Goal: Transaction & Acquisition: Purchase product/service

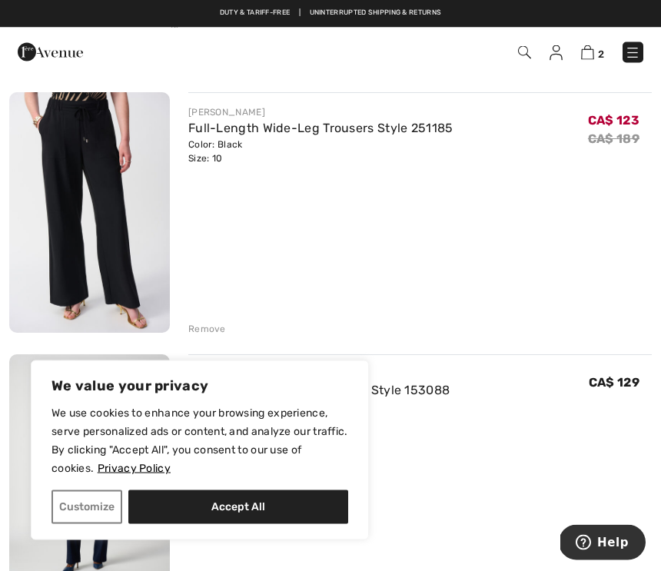
scroll to position [136, 0]
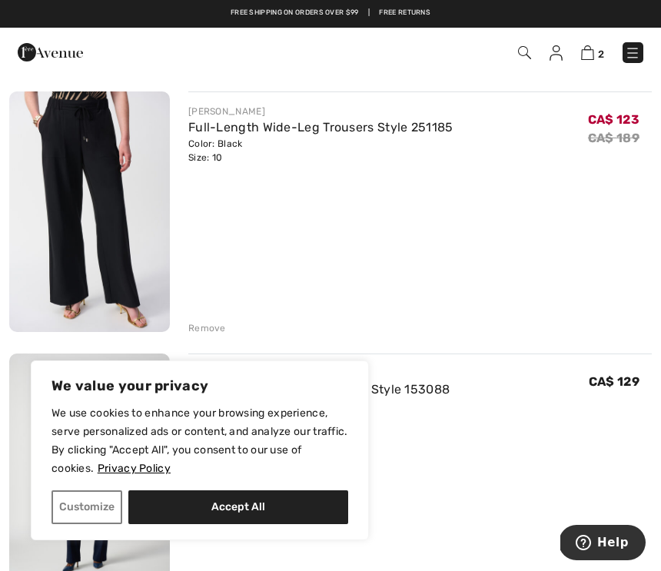
click at [209, 333] on div "Remove" at bounding box center [207, 328] width 38 height 14
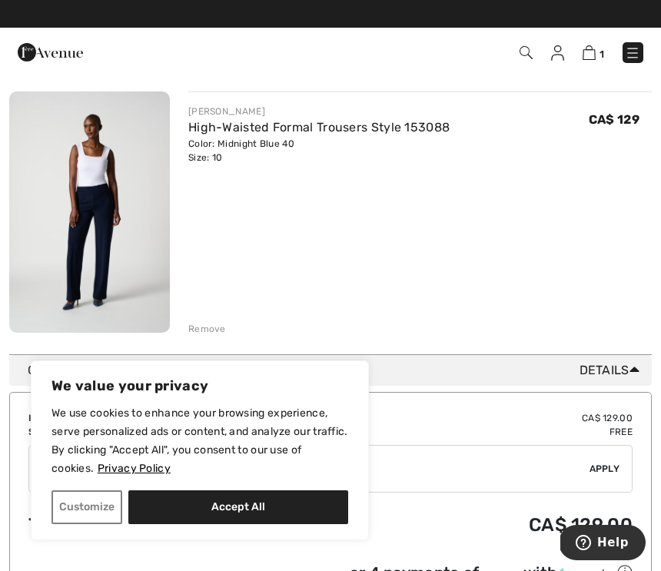
click at [608, 368] on span "Details" at bounding box center [612, 370] width 66 height 18
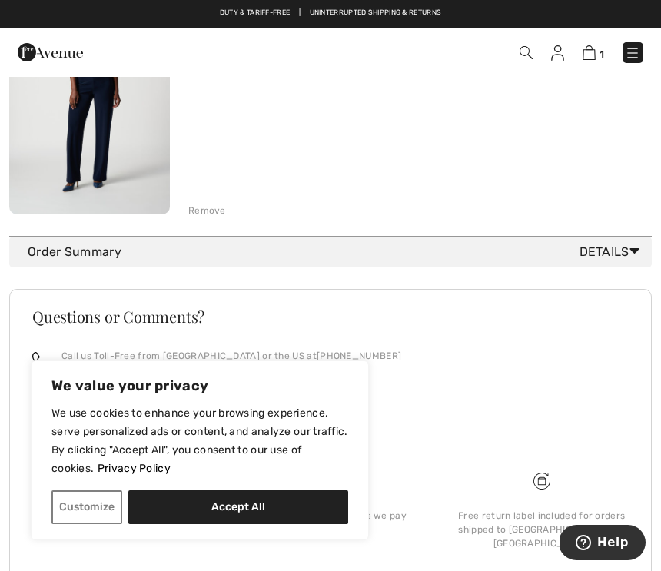
scroll to position [271, 0]
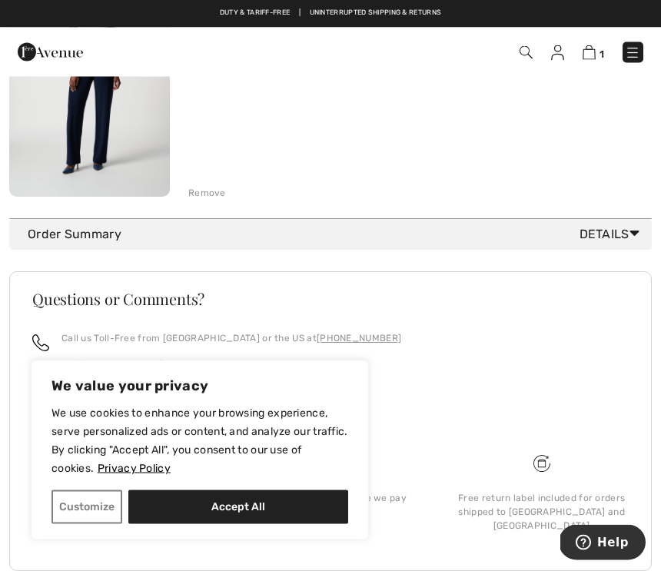
click at [608, 237] on span "Details" at bounding box center [612, 235] width 66 height 18
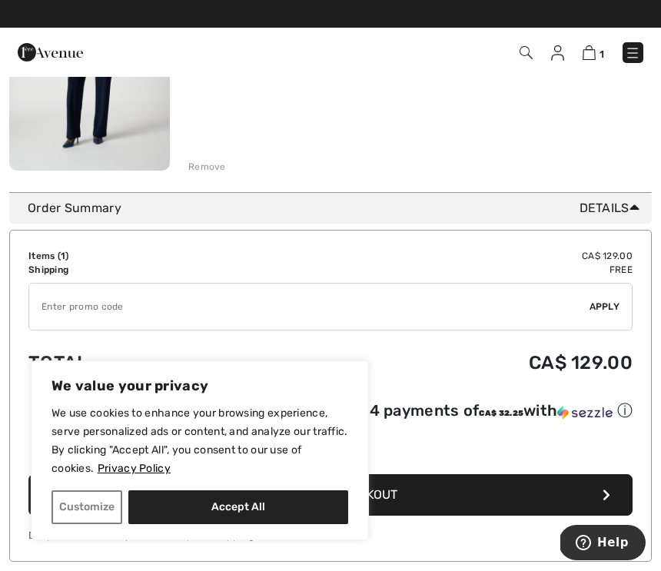
scroll to position [299, 0]
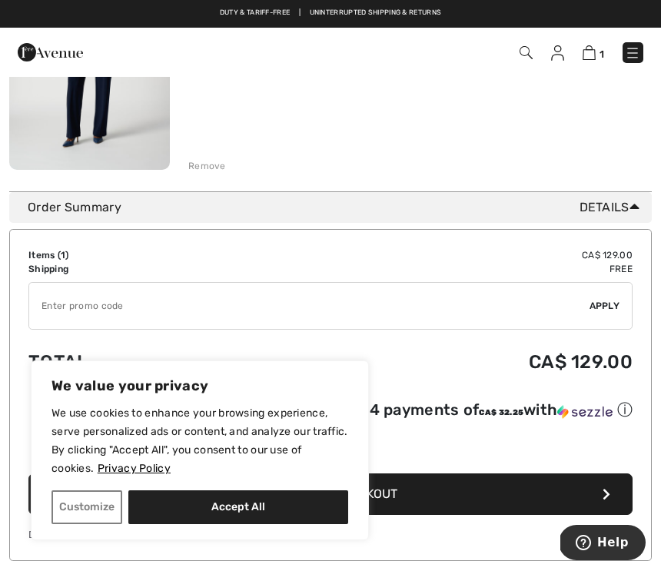
click at [59, 306] on input "TEXT" at bounding box center [309, 306] width 560 height 46
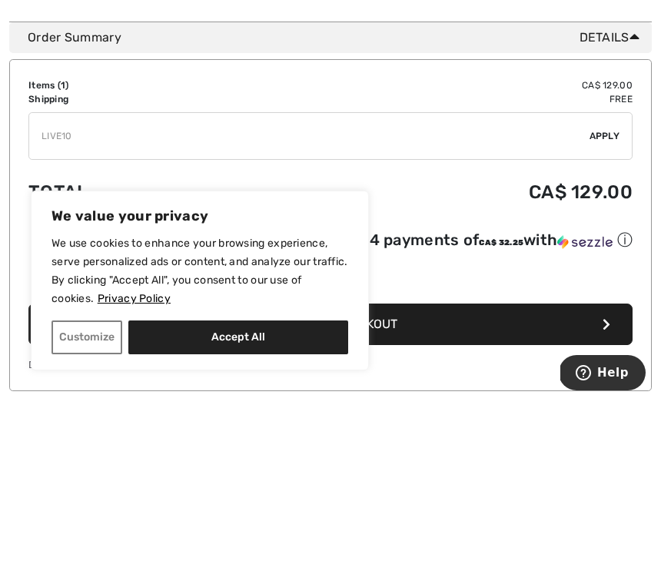
type input "LIVE10"
click at [611, 299] on span "Apply" at bounding box center [604, 306] width 31 height 14
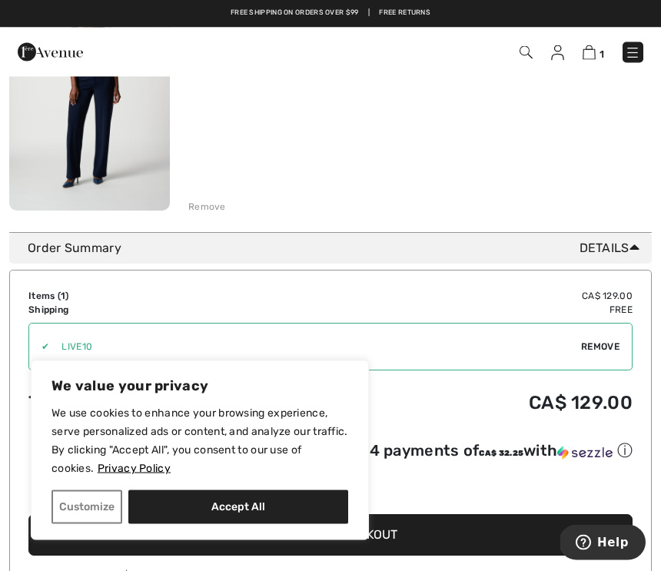
scroll to position [258, 0]
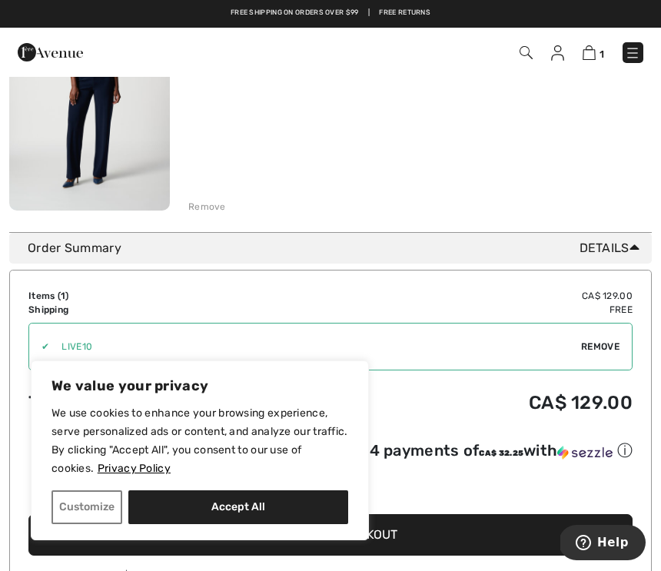
click at [597, 247] on span "Details" at bounding box center [612, 248] width 66 height 18
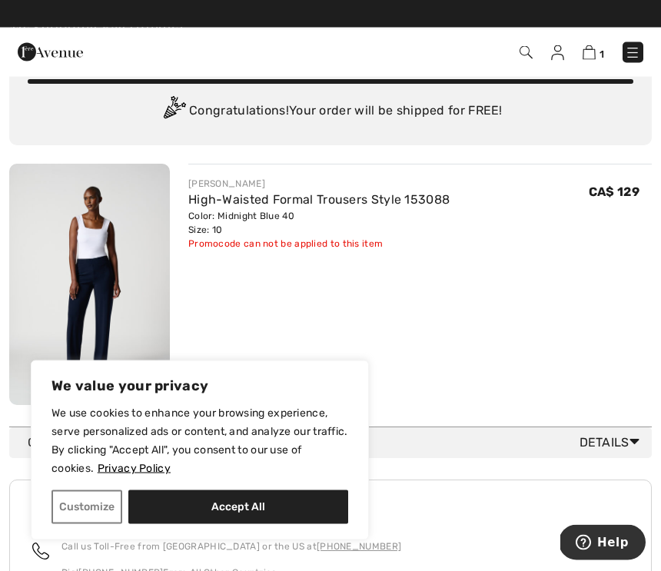
scroll to position [65, 0]
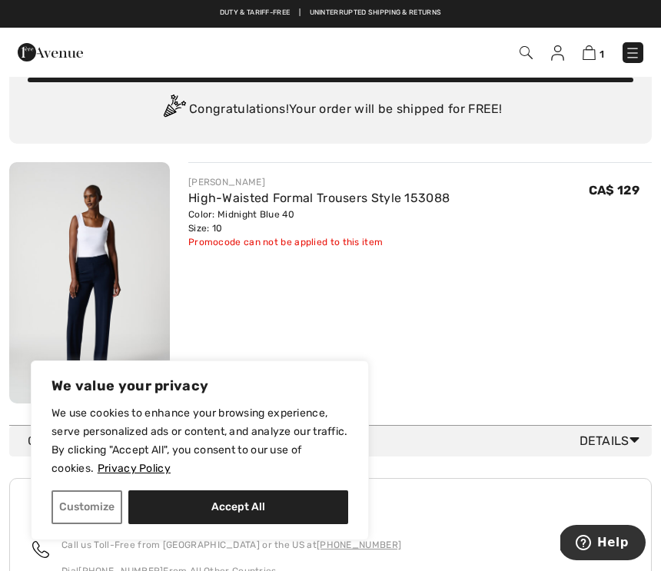
click at [268, 202] on link "High-Waisted Formal Trousers Style 153088" at bounding box center [318, 197] width 261 height 15
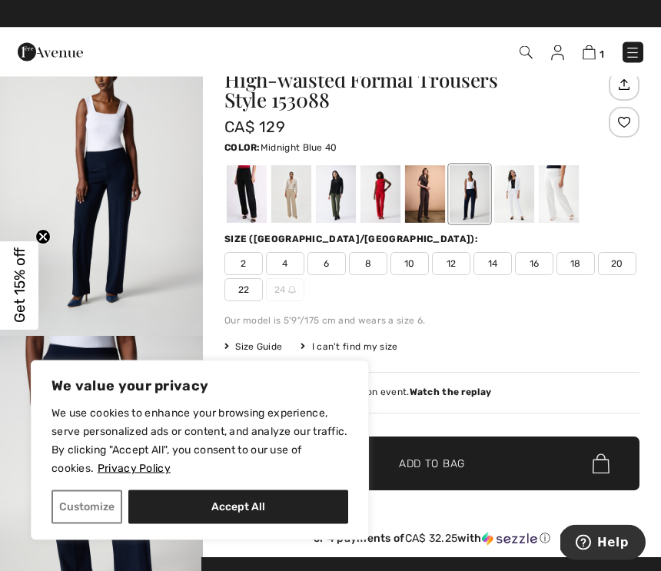
scroll to position [44, 0]
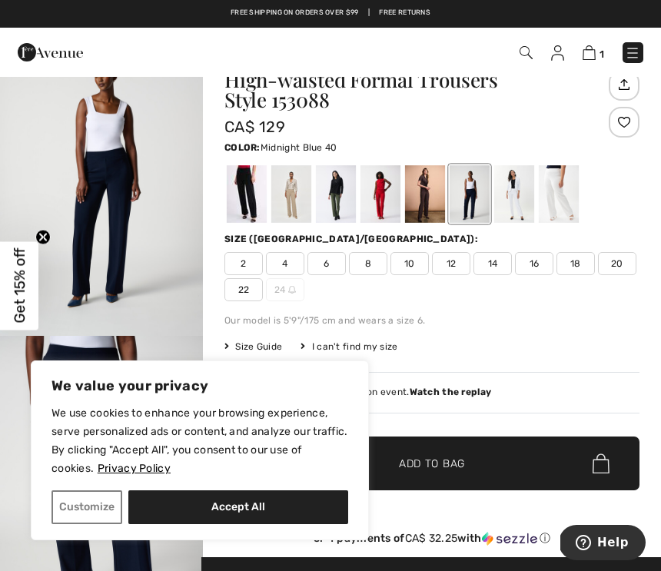
click at [412, 263] on span "10" at bounding box center [409, 263] width 38 height 23
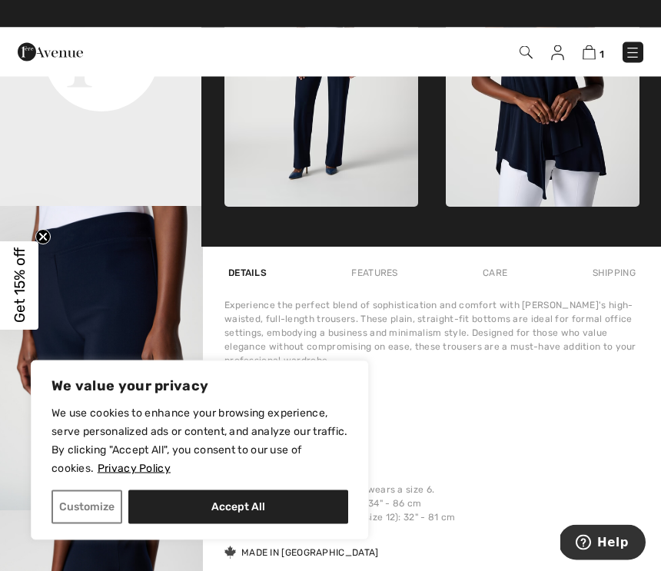
scroll to position [782, 0]
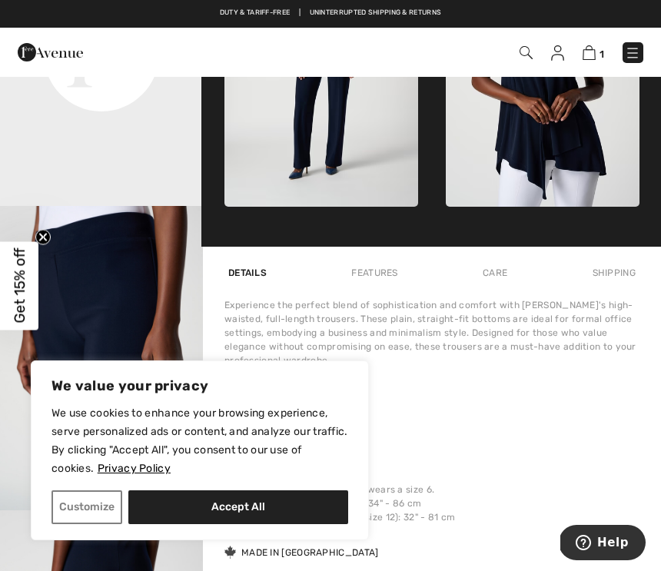
click at [507, 276] on div "Care" at bounding box center [494, 273] width 32 height 28
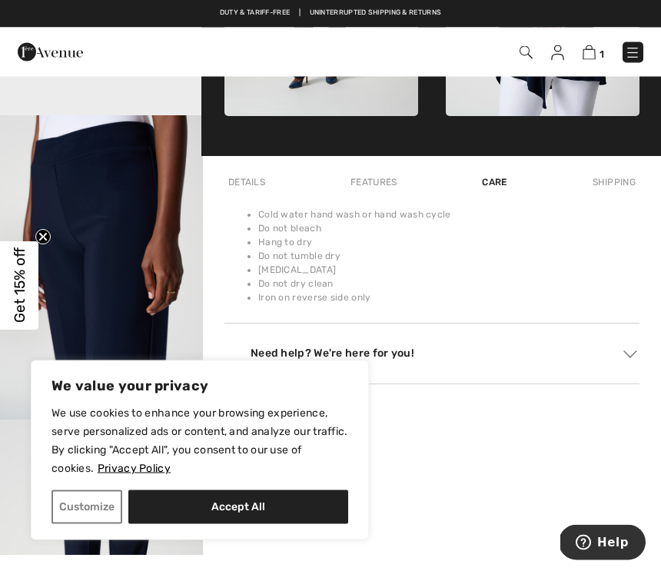
scroll to position [872, 0]
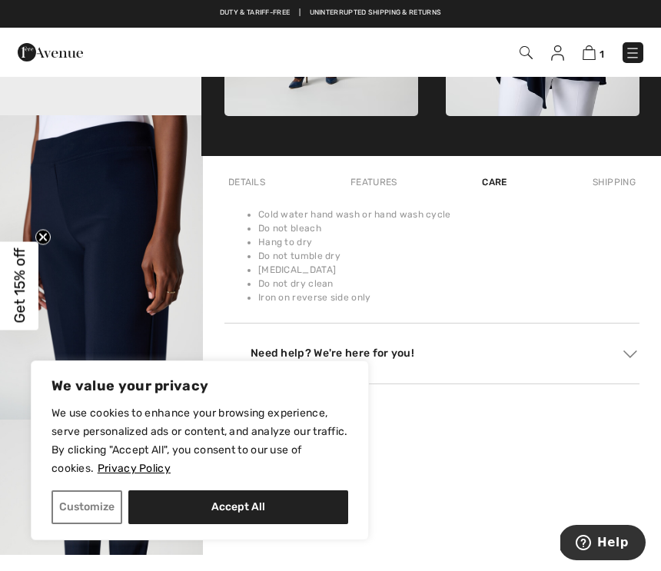
click at [376, 186] on div "Features" at bounding box center [373, 182] width 54 height 28
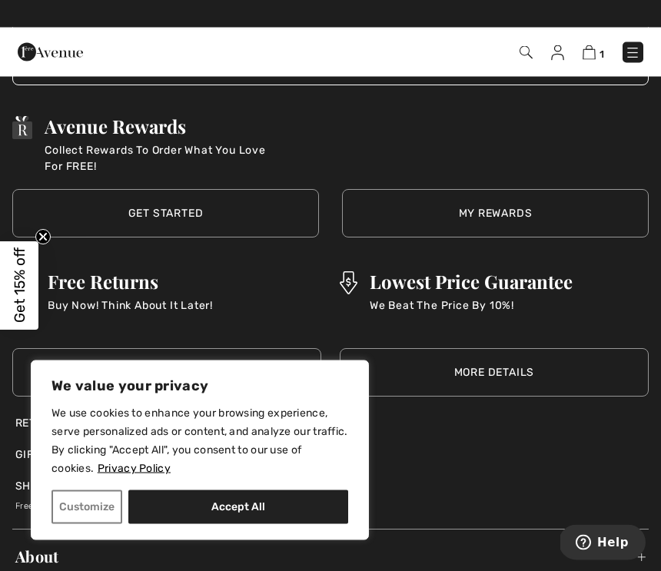
scroll to position [3627, 0]
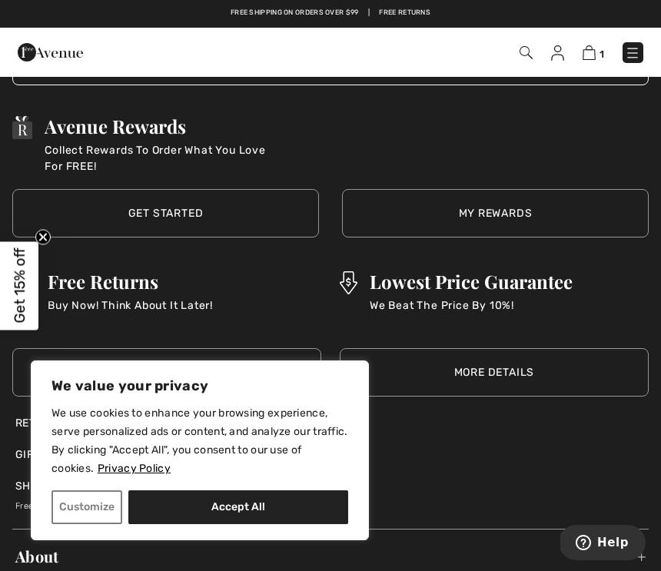
click at [174, 210] on link "Get Started" at bounding box center [165, 213] width 306 height 48
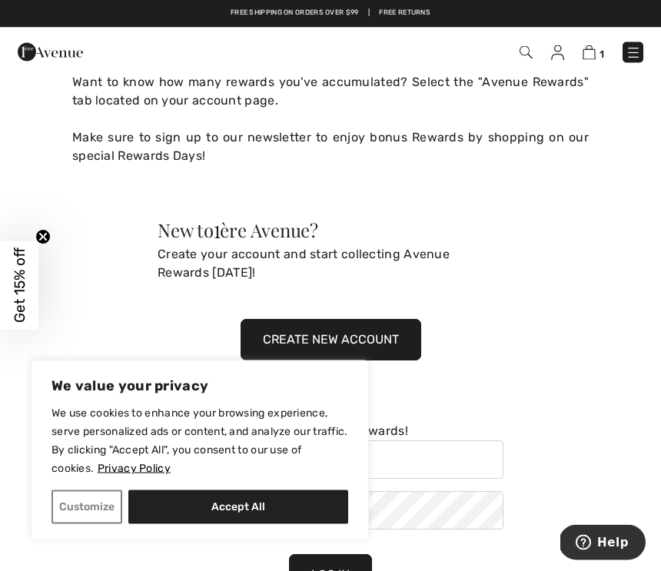
scroll to position [732, 0]
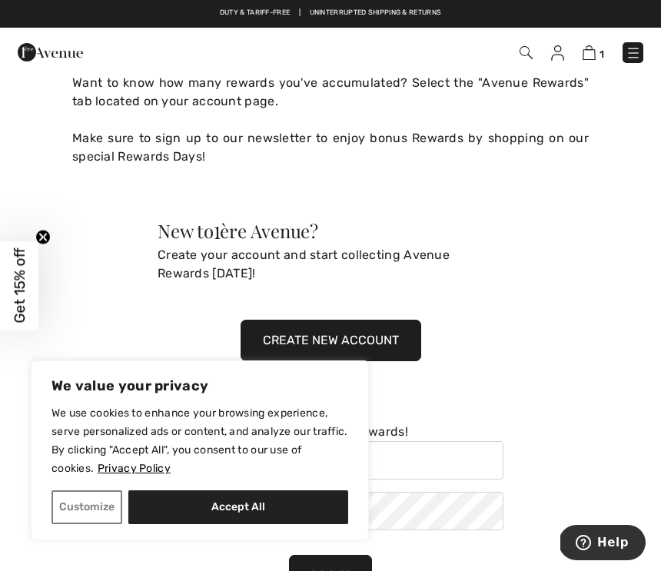
click at [330, 343] on button "Create New Account" at bounding box center [330, 339] width 180 height 41
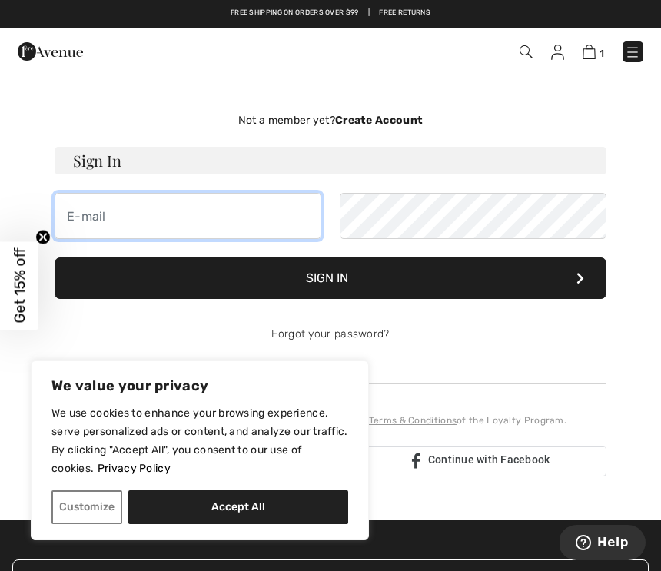
click at [91, 214] on input "email" at bounding box center [188, 216] width 267 height 46
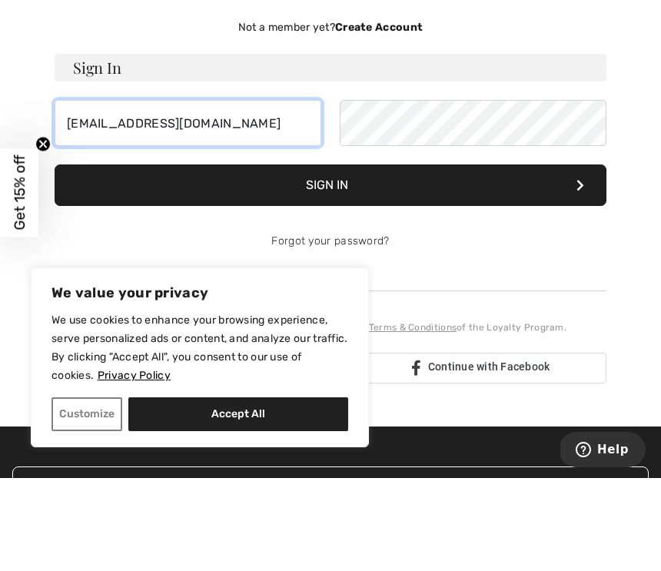
type input "cstjacq48@gmail.com"
click at [588, 257] on button "Sign In" at bounding box center [330, 277] width 551 height 41
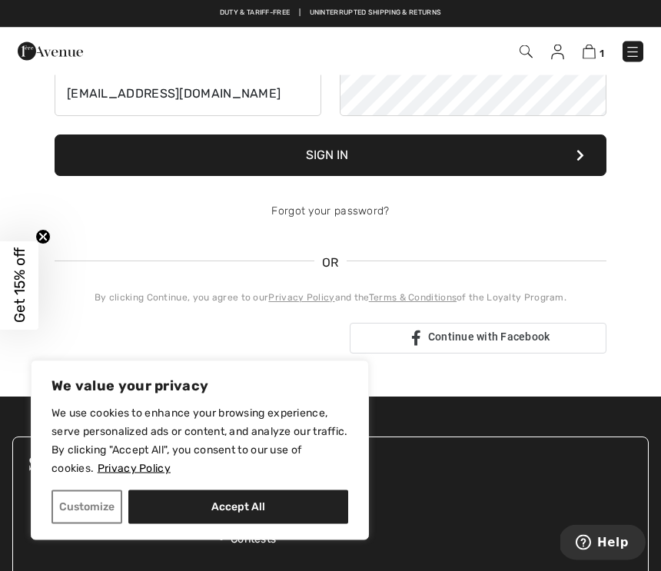
scroll to position [121, 0]
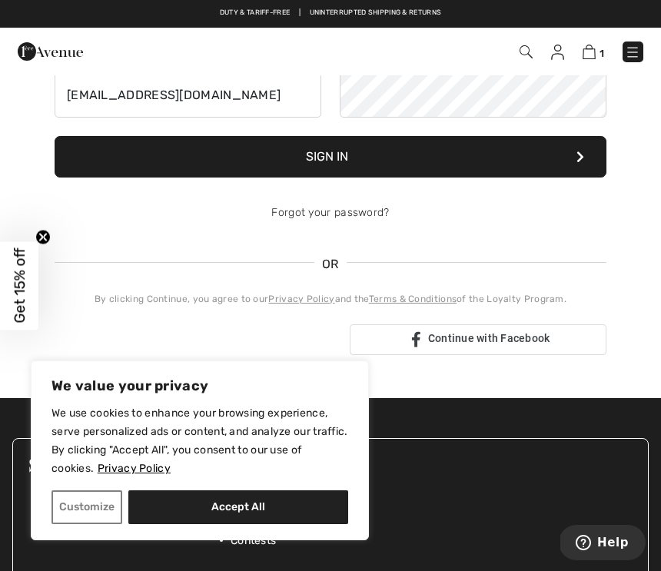
click at [583, 159] on icon at bounding box center [580, 157] width 8 height 12
click at [349, 219] on link "Forgot your password?" at bounding box center [330, 212] width 118 height 13
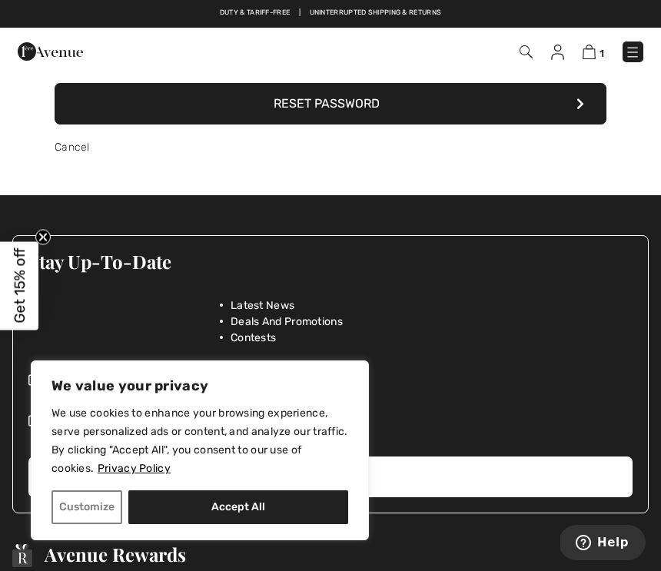
click at [588, 103] on button "Reset Password" at bounding box center [330, 103] width 551 height 41
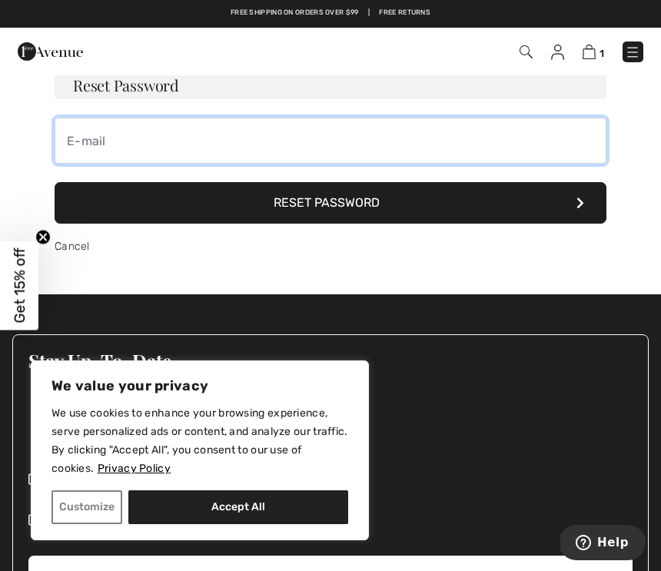
scroll to position [1, 0]
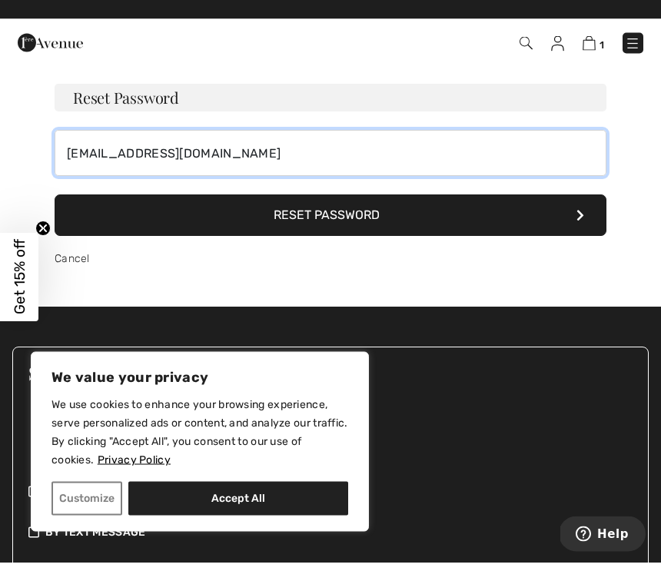
type input "[EMAIL_ADDRESS][DOMAIN_NAME]"
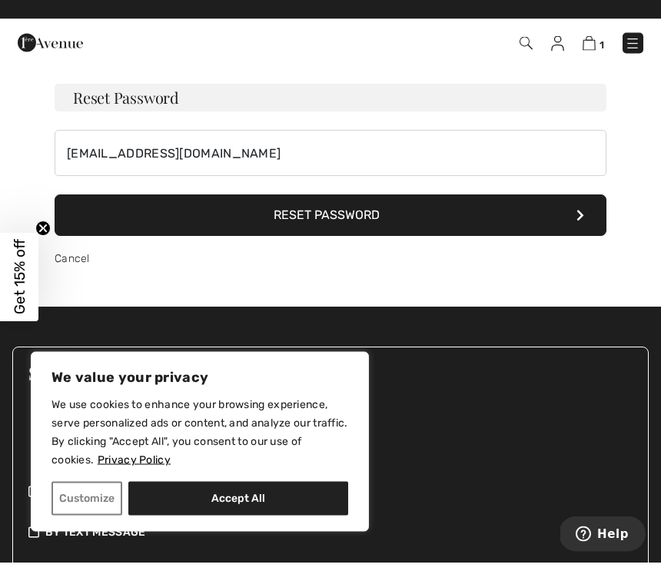
click at [331, 214] on button "Reset Password" at bounding box center [330, 224] width 551 height 41
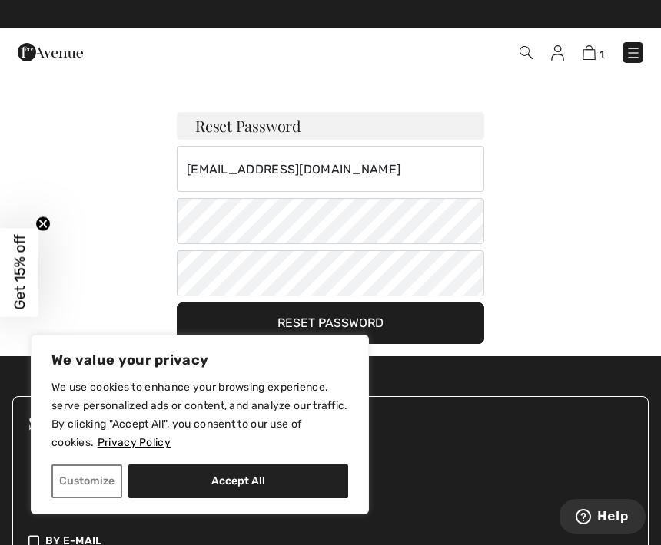
click at [225, 124] on h3 "Reset Password" at bounding box center [330, 126] width 307 height 28
click at [49, 218] on icon "Close teaser" at bounding box center [42, 224] width 15 height 15
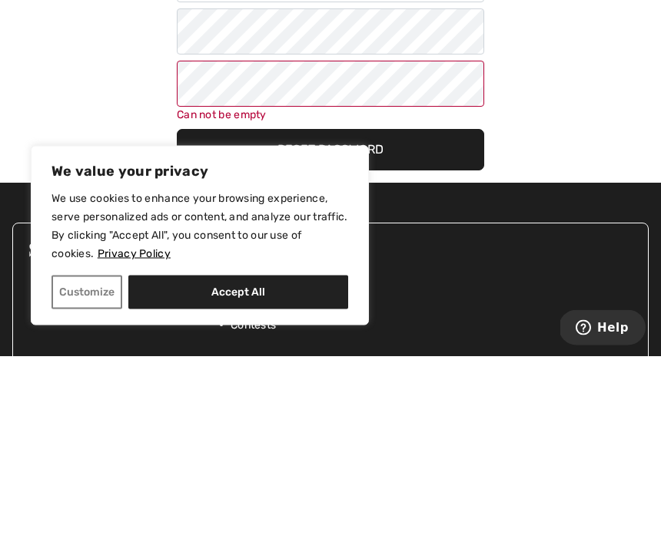
click at [310, 319] on button "Reset Password" at bounding box center [330, 339] width 307 height 41
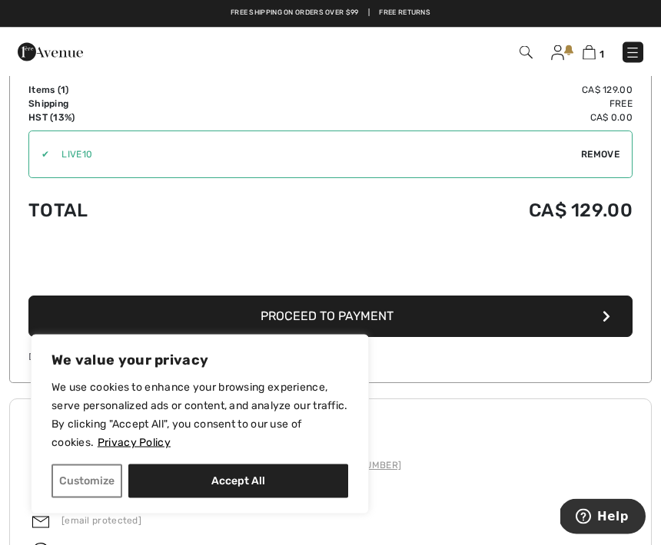
scroll to position [466, 0]
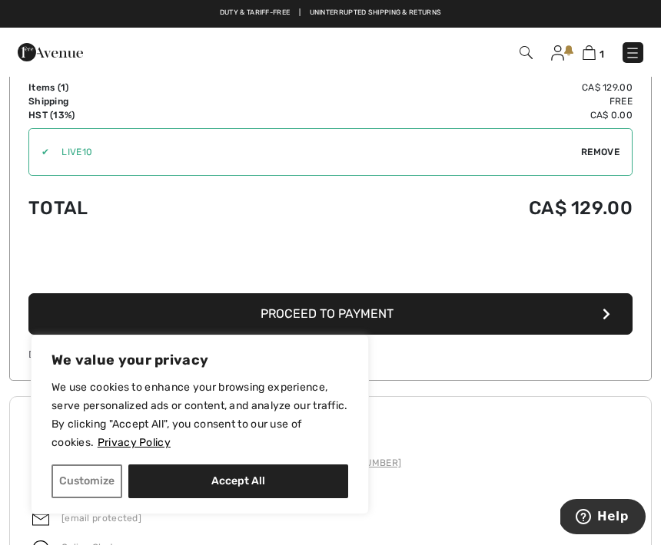
click at [324, 313] on span "Proceed to Payment" at bounding box center [326, 313] width 133 height 15
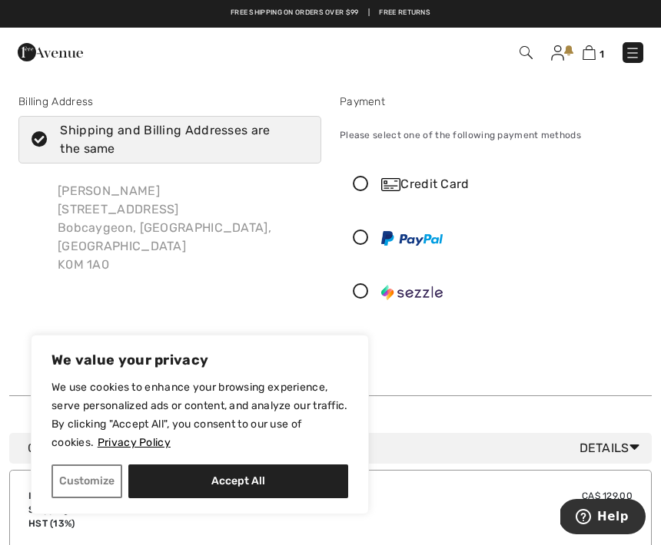
click at [370, 191] on icon at bounding box center [360, 185] width 41 height 16
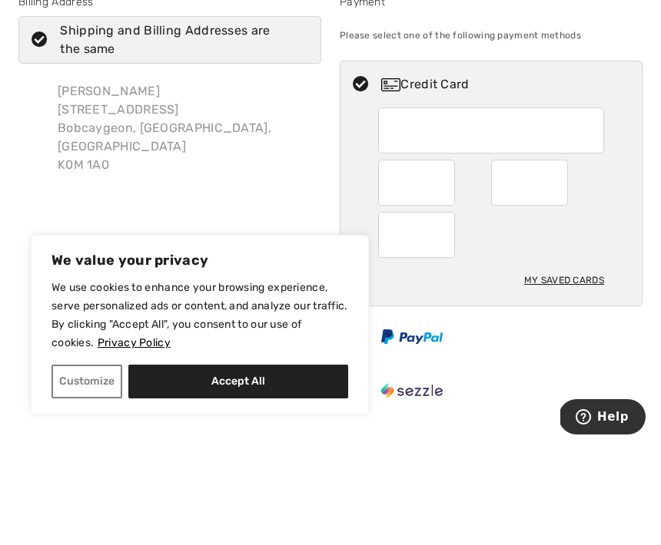
click at [455, 260] on div at bounding box center [434, 283] width 113 height 46
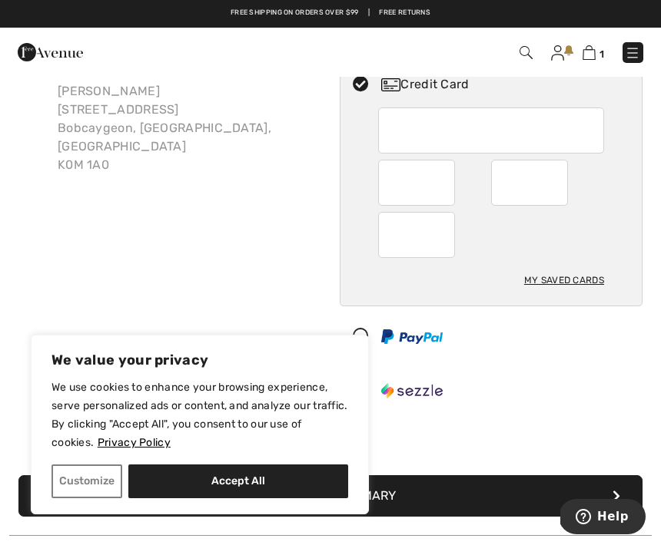
click at [449, 186] on div at bounding box center [416, 183] width 77 height 46
click at [449, 189] on div at bounding box center [416, 183] width 77 height 46
click at [452, 193] on div at bounding box center [416, 183] width 77 height 46
click at [454, 200] on div at bounding box center [416, 183] width 77 height 46
click at [451, 207] on div at bounding box center [491, 183] width 226 height 151
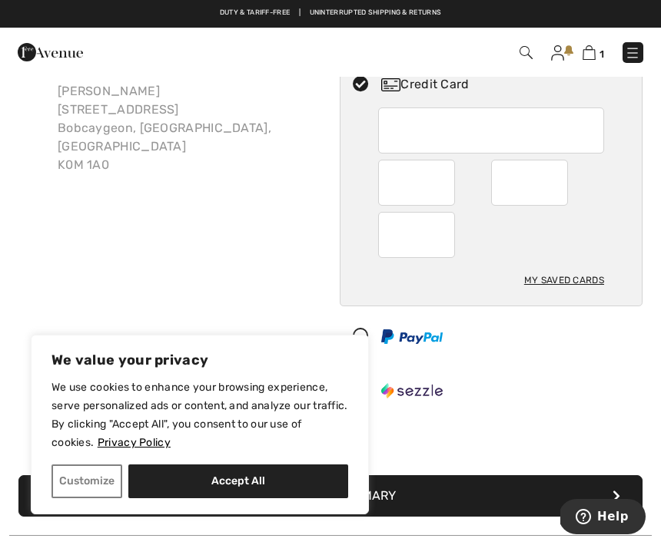
click at [456, 196] on div at bounding box center [434, 183] width 113 height 46
click at [449, 194] on div at bounding box center [416, 183] width 77 height 46
click at [448, 187] on div at bounding box center [416, 183] width 77 height 46
click at [452, 184] on div at bounding box center [416, 183] width 77 height 46
click at [567, 178] on div at bounding box center [529, 183] width 77 height 46
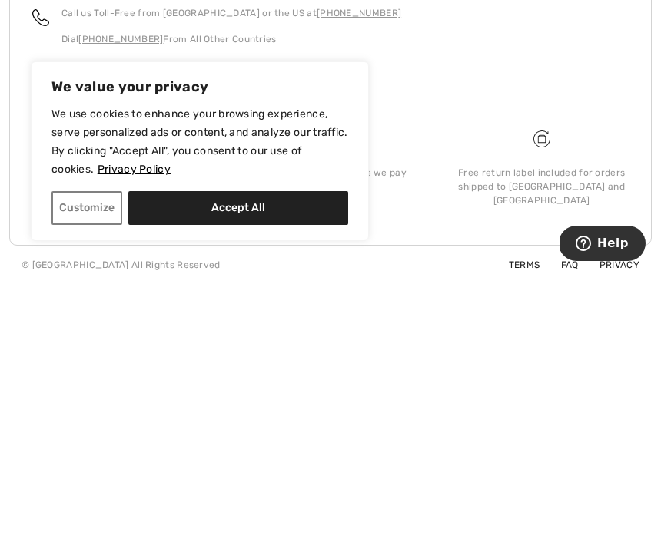
scroll to position [700, 0]
click at [250, 465] on button "Accept All" at bounding box center [238, 482] width 220 height 34
checkbox input "true"
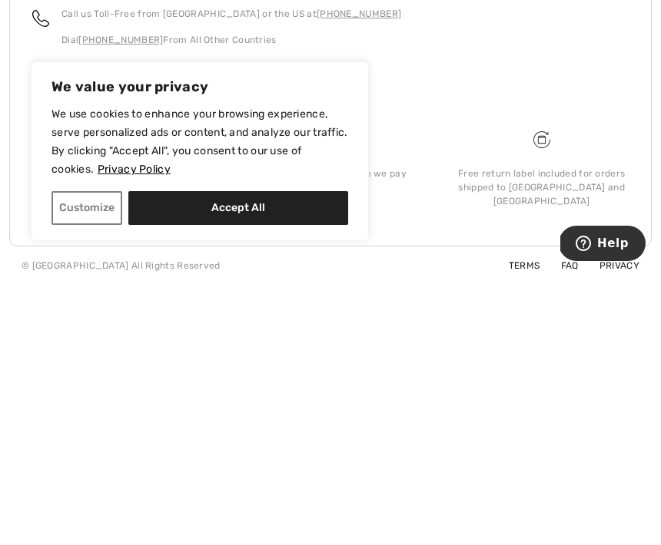
checkbox input "true"
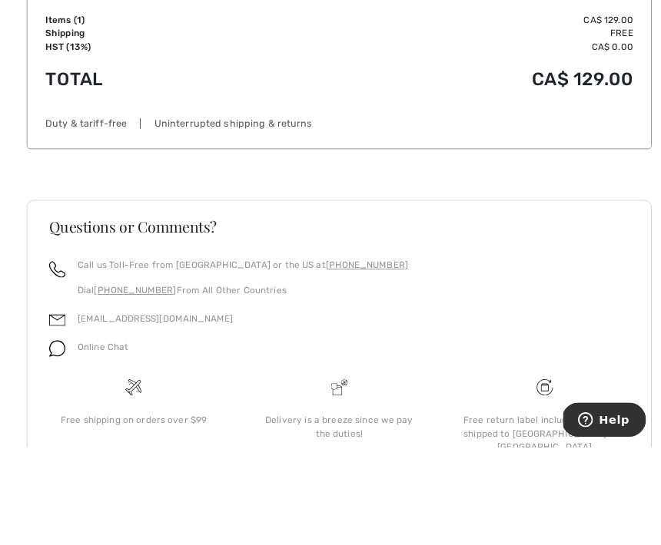
scroll to position [649, 0]
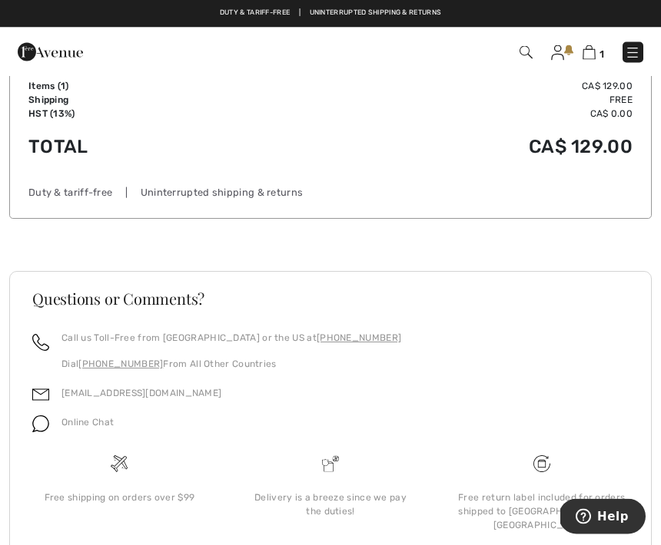
click at [614, 514] on span "Help" at bounding box center [612, 516] width 31 height 14
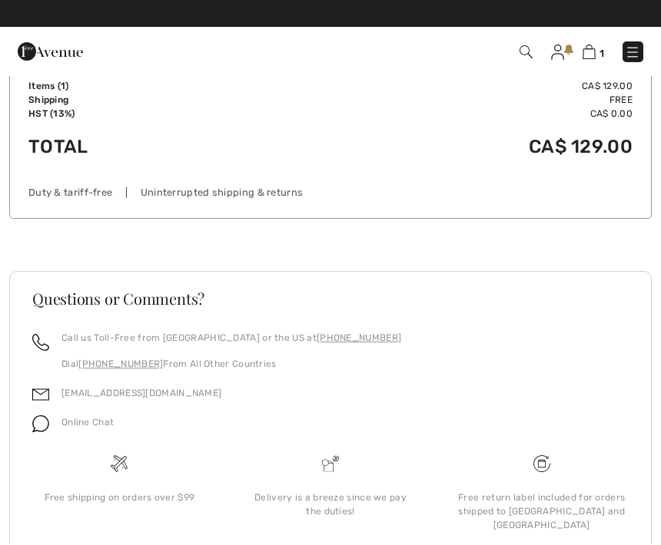
scroll to position [0, 0]
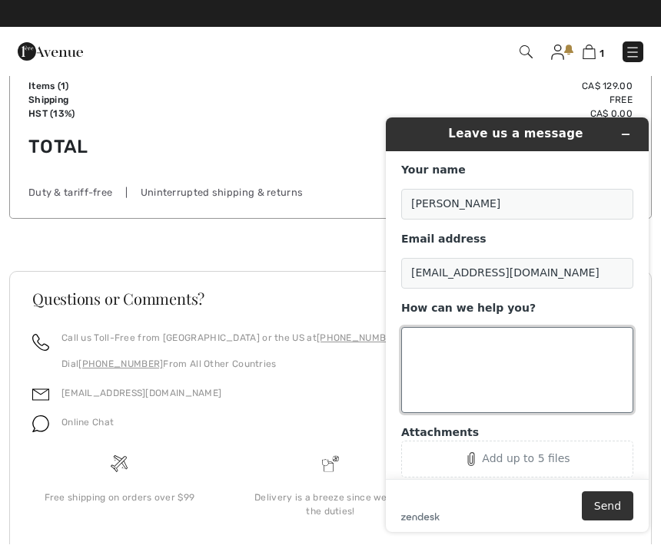
click at [436, 343] on textarea "How can we help you?" at bounding box center [517, 370] width 232 height 86
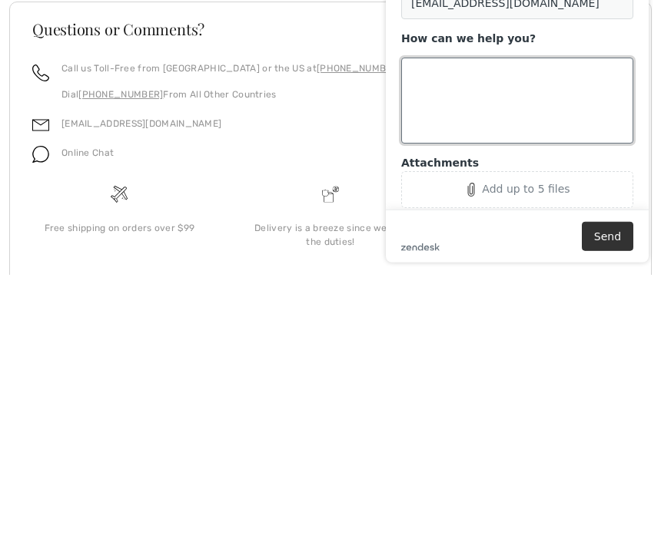
scroll to position [659, 0]
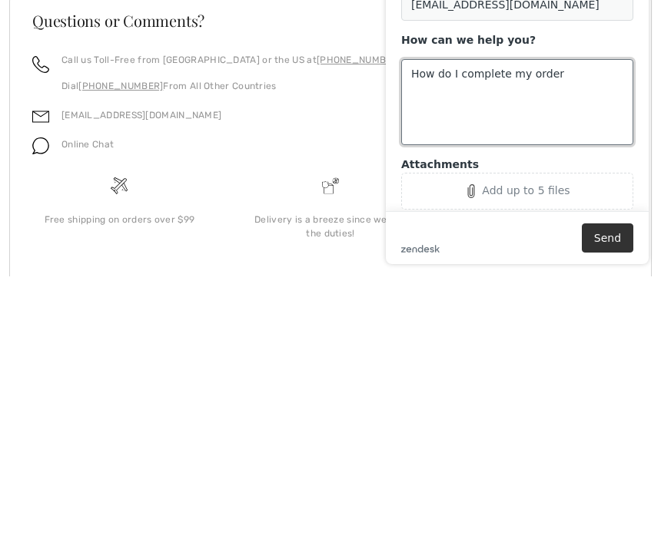
type textarea "How do I complete my order"
click at [615, 237] on button "Send" at bounding box center [606, 237] width 51 height 29
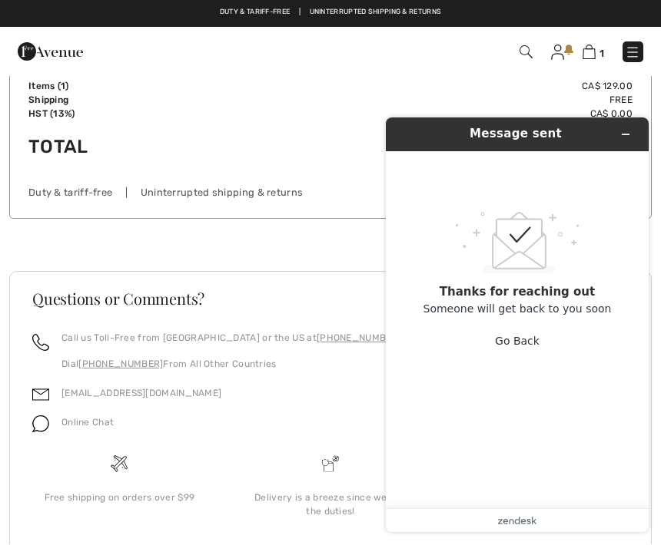
click at [521, 346] on button "Go Back" at bounding box center [517, 340] width 45 height 29
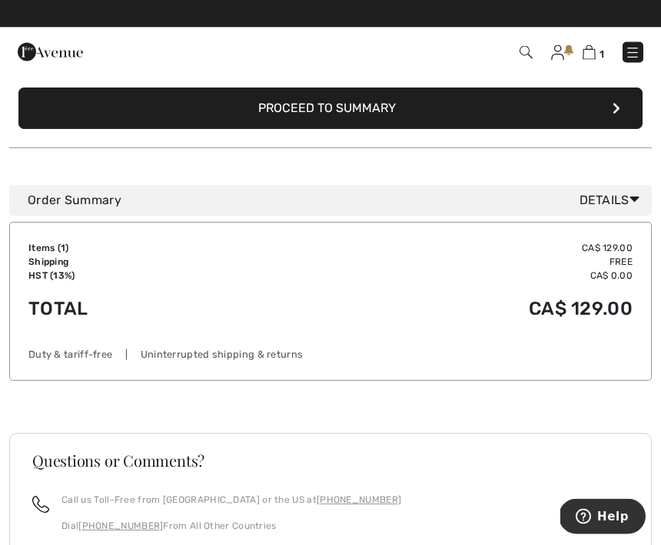
scroll to position [488, 0]
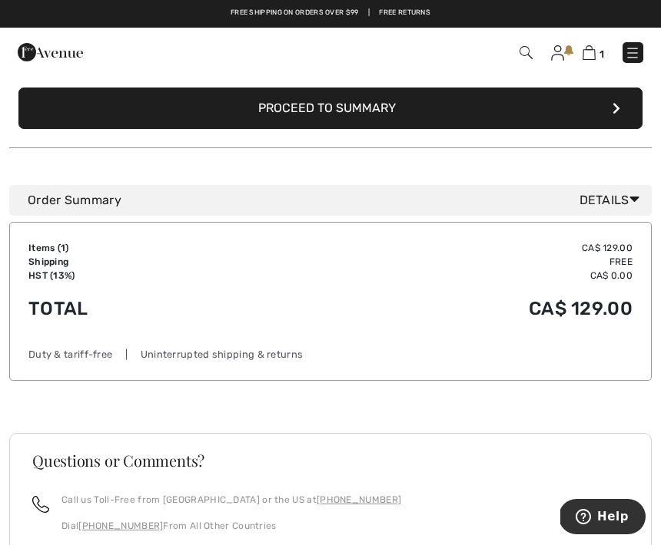
click at [356, 104] on button "Proceed to Summary" at bounding box center [330, 108] width 624 height 41
click at [314, 103] on button "Proceed to Summary" at bounding box center [330, 108] width 624 height 41
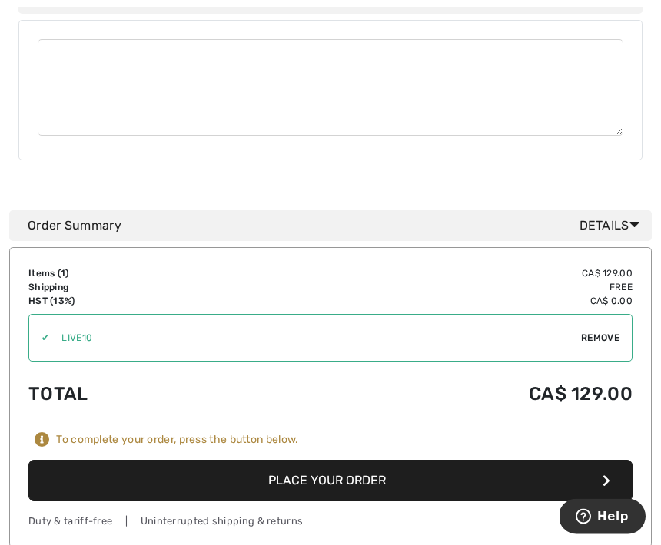
scroll to position [934, 0]
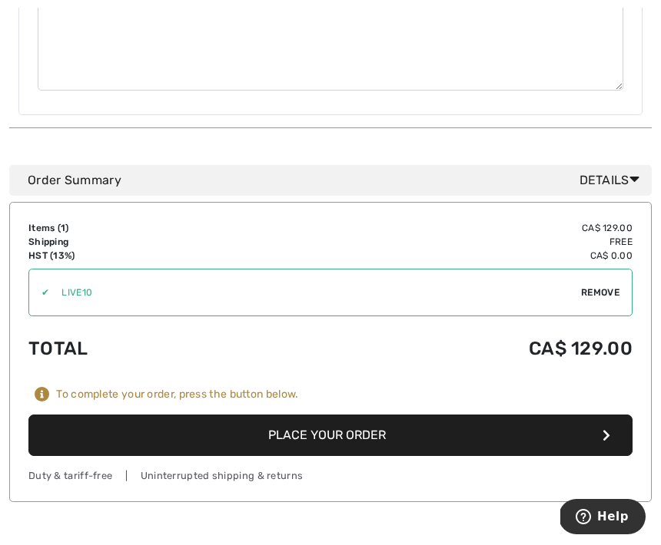
click at [354, 416] on button "Place Your Order" at bounding box center [330, 435] width 604 height 41
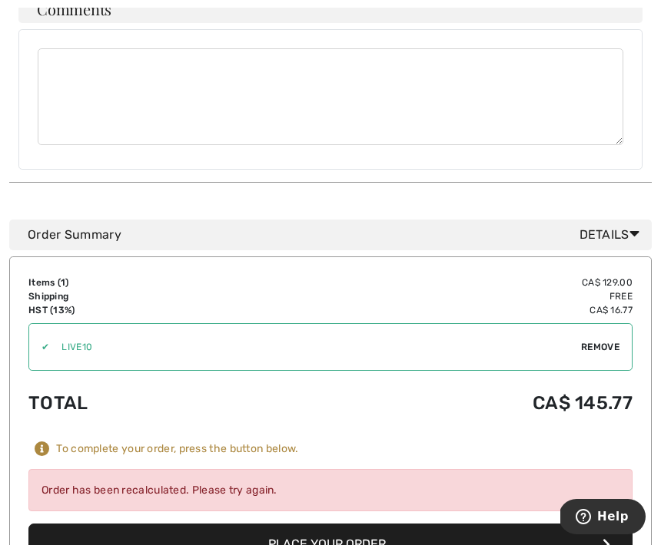
click at [337, 529] on button "Place Your Order" at bounding box center [330, 544] width 604 height 41
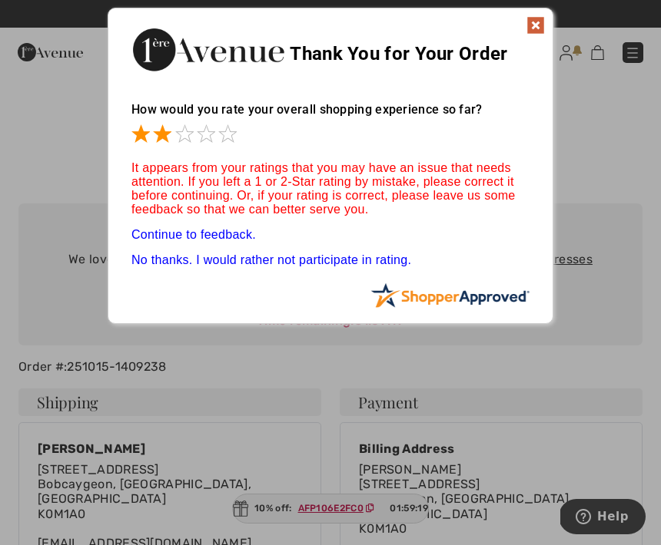
click at [192, 126] on span at bounding box center [184, 133] width 18 height 18
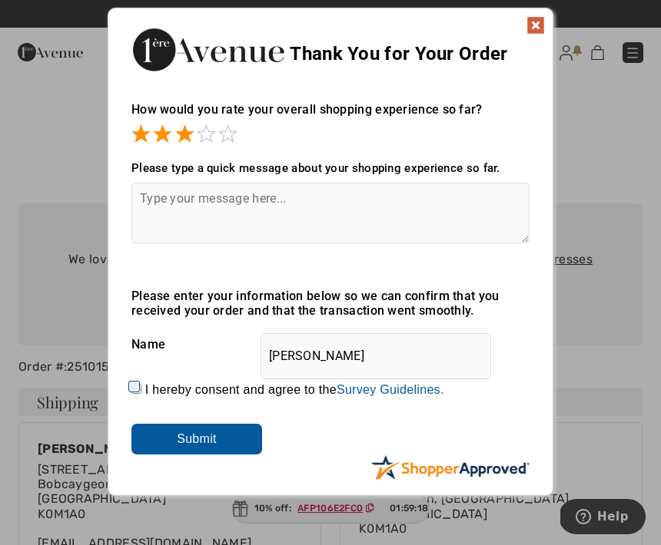
click at [224, 119] on div "How would you rate your overall shopping experience so far?" at bounding box center [330, 116] width 398 height 59
click at [223, 129] on span at bounding box center [227, 133] width 18 height 18
click at [163, 197] on textarea at bounding box center [330, 213] width 398 height 61
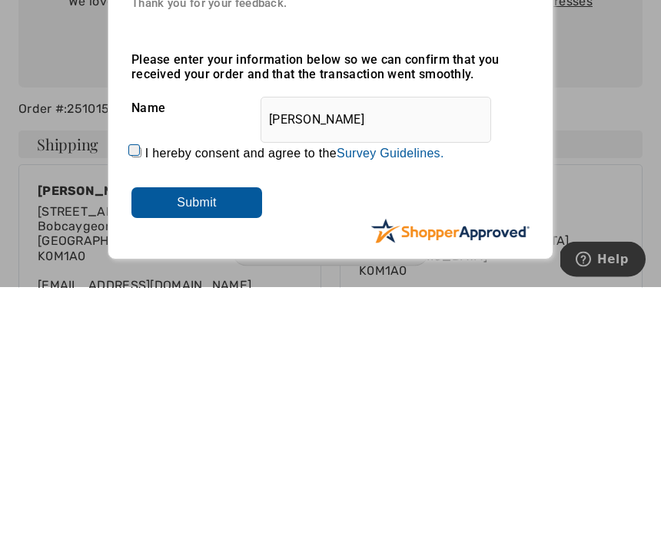
type textarea "Love that there are more colours available for pants"
click at [141, 406] on input "I hereby consent and agree to the By submitting a review, you grant permission …" at bounding box center [136, 411] width 10 height 10
checkbox input "true"
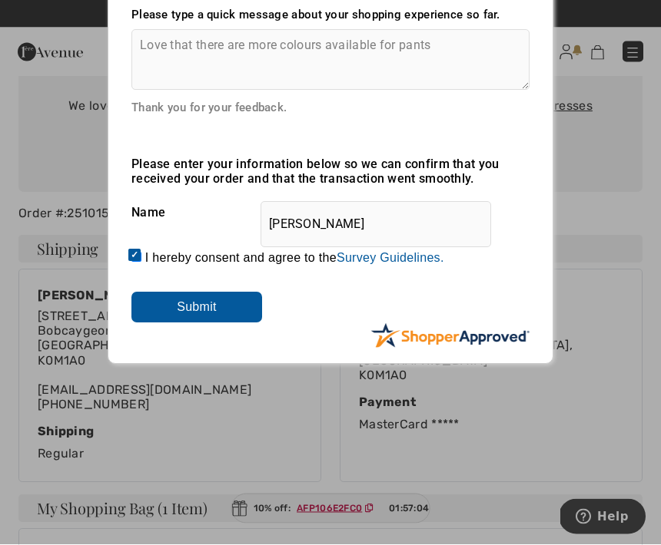
scroll to position [154, 0]
click at [210, 313] on input "Submit" at bounding box center [196, 307] width 131 height 31
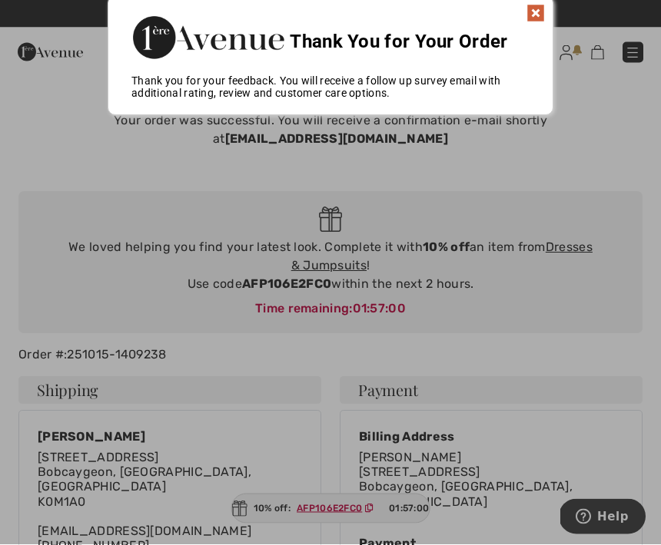
scroll to position [0, 0]
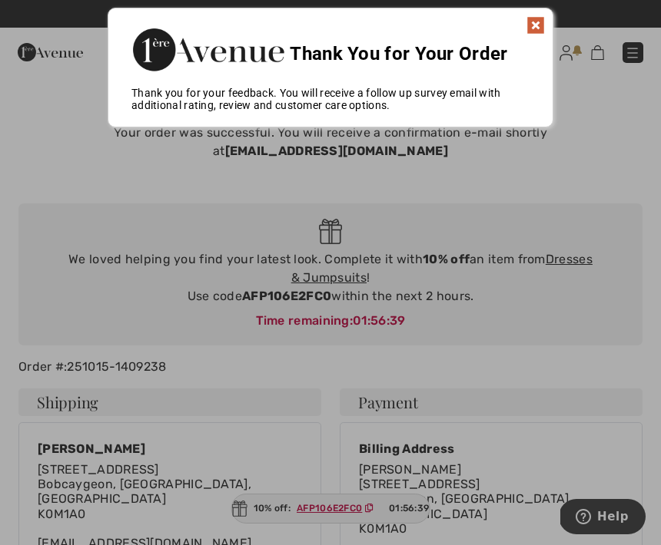
click at [337, 257] on div at bounding box center [330, 272] width 661 height 545
click at [333, 265] on div at bounding box center [330, 272] width 661 height 545
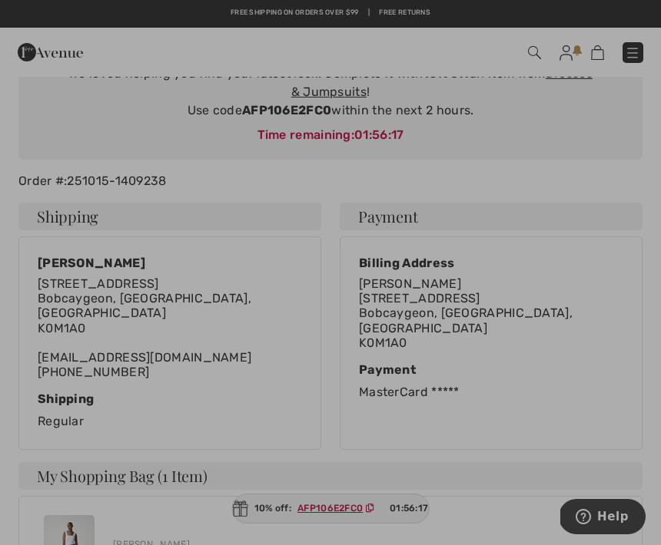
scroll to position [184, 0]
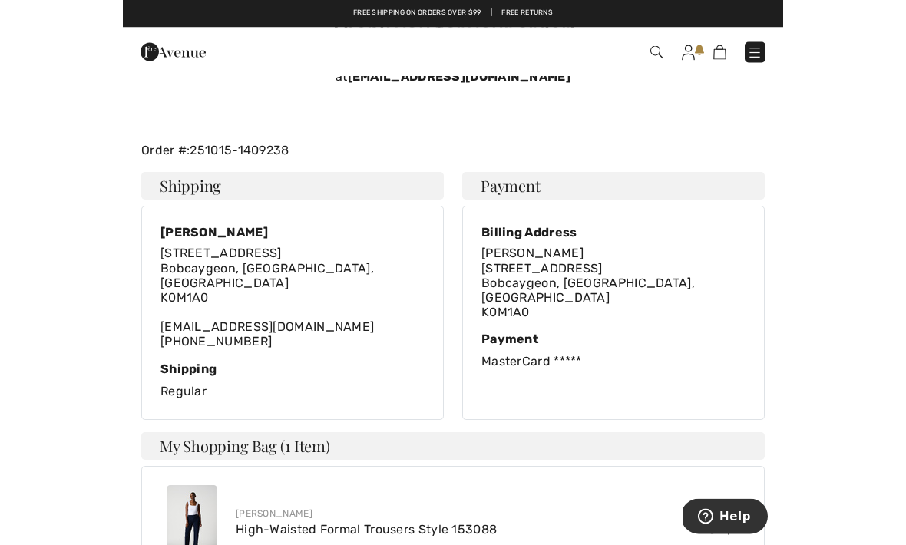
scroll to position [316, 0]
